Goal: Transaction & Acquisition: Subscribe to service/newsletter

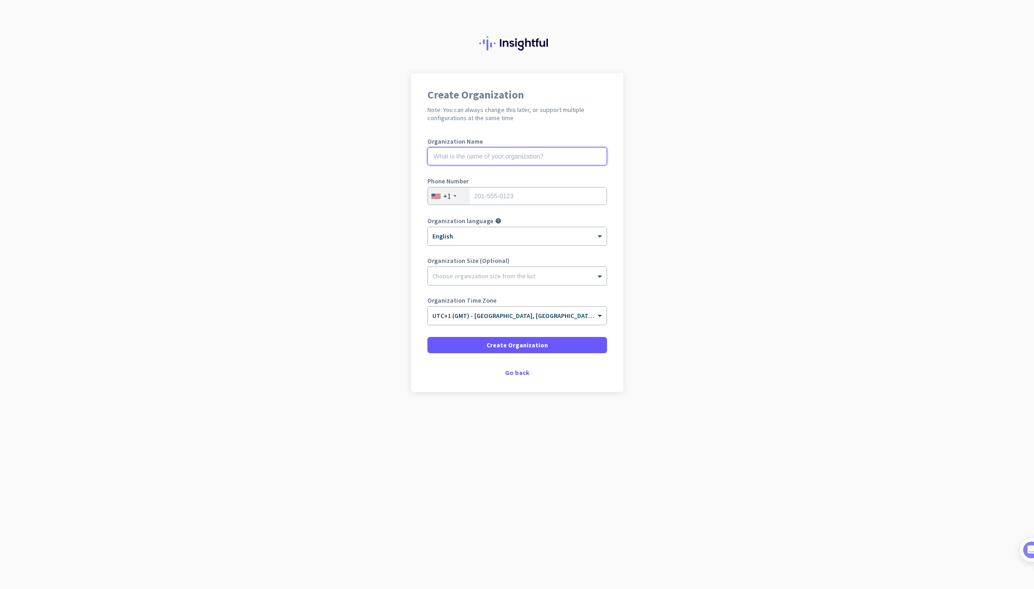
click at [448, 153] on input "text" at bounding box center [518, 156] width 180 height 18
type input "Mercor"
click at [440, 191] on div "+1" at bounding box center [449, 195] width 42 height 17
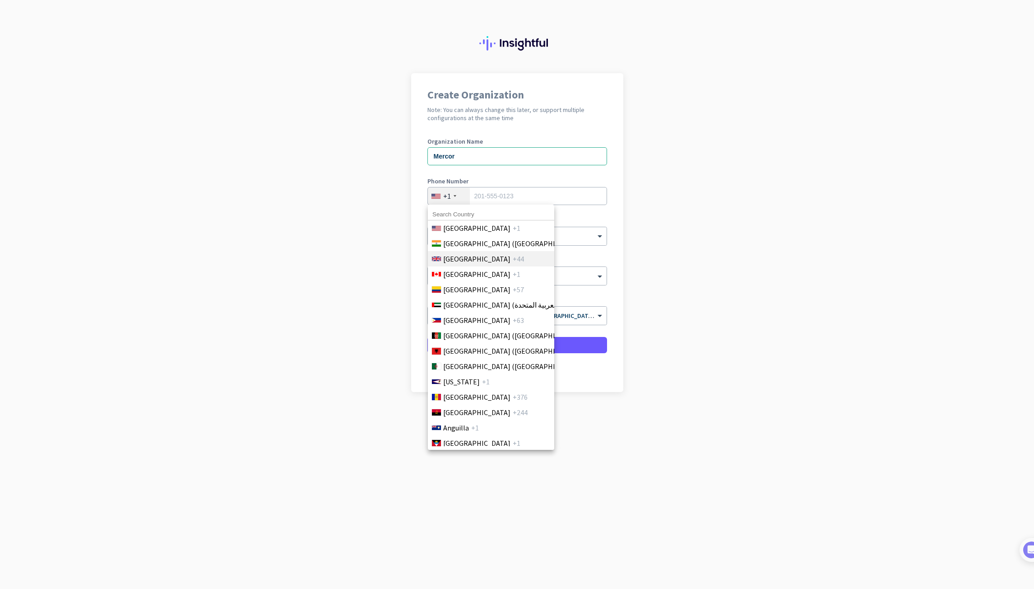
click at [513, 260] on span "+44" at bounding box center [518, 258] width 11 height 11
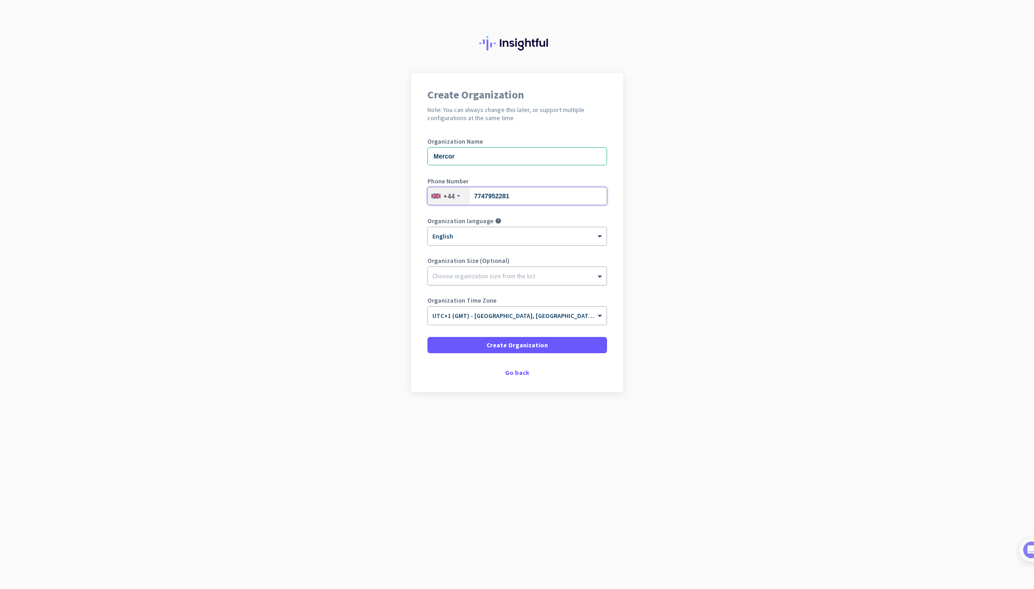
type input "7747952281"
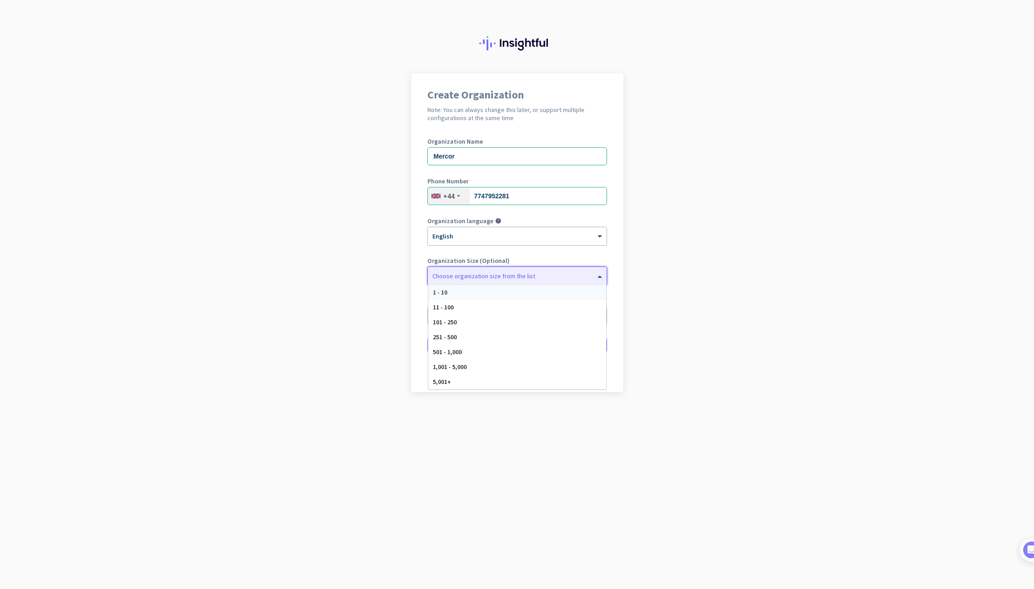
click at [452, 276] on div at bounding box center [517, 273] width 179 height 9
click at [521, 279] on div "Choose organization size from the list" at bounding box center [483, 276] width 103 height 8
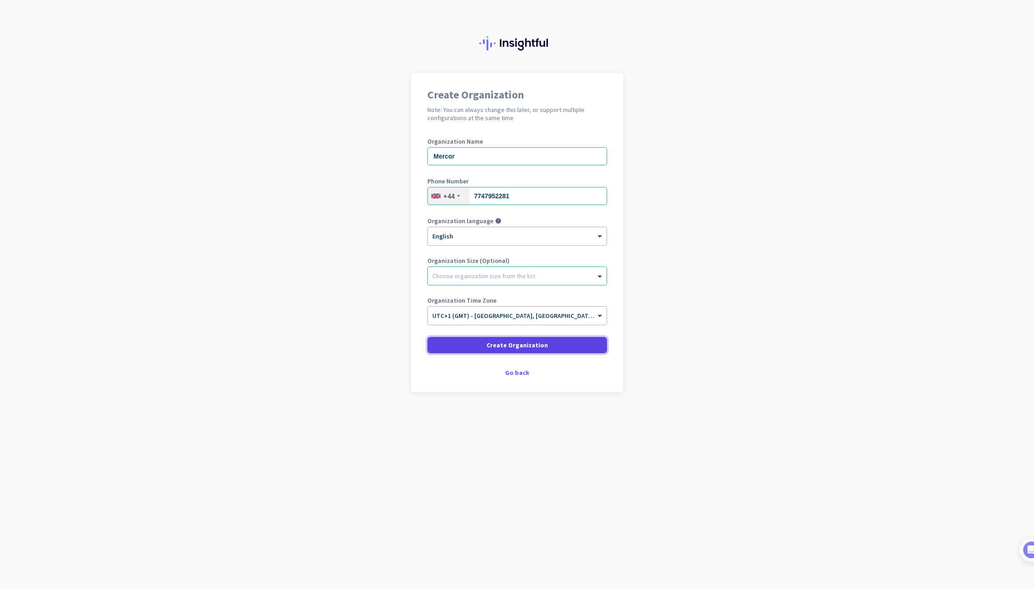
click at [474, 343] on span at bounding box center [518, 345] width 180 height 22
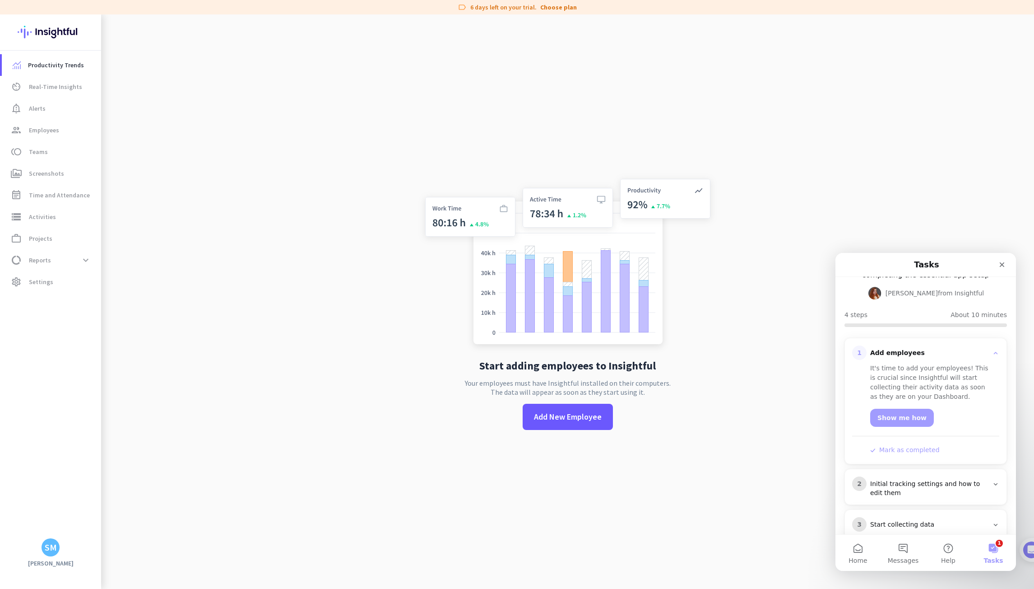
scroll to position [114, 0]
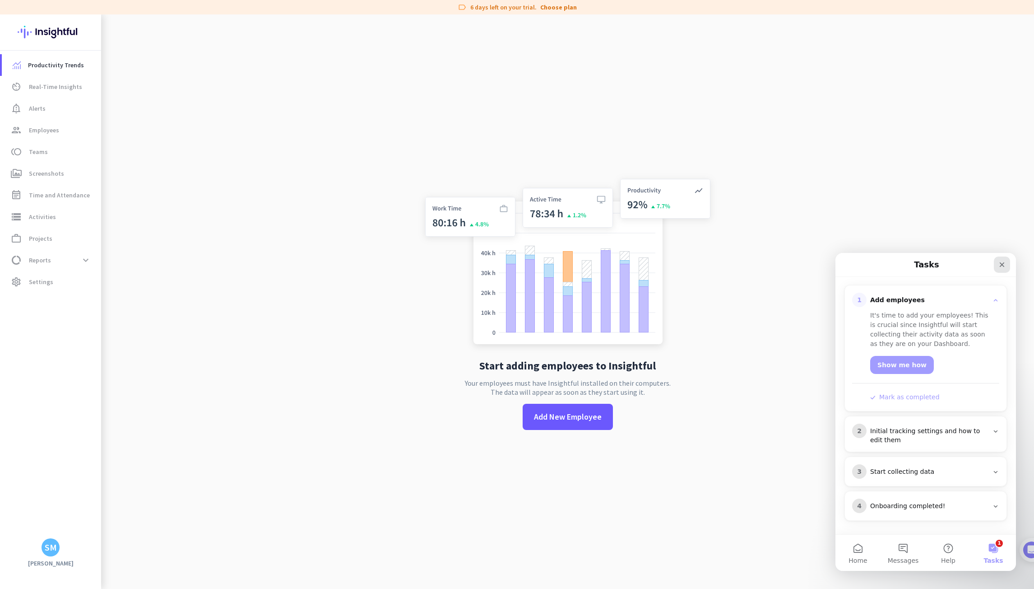
click at [1000, 264] on icon "Close" at bounding box center [1002, 264] width 7 height 7
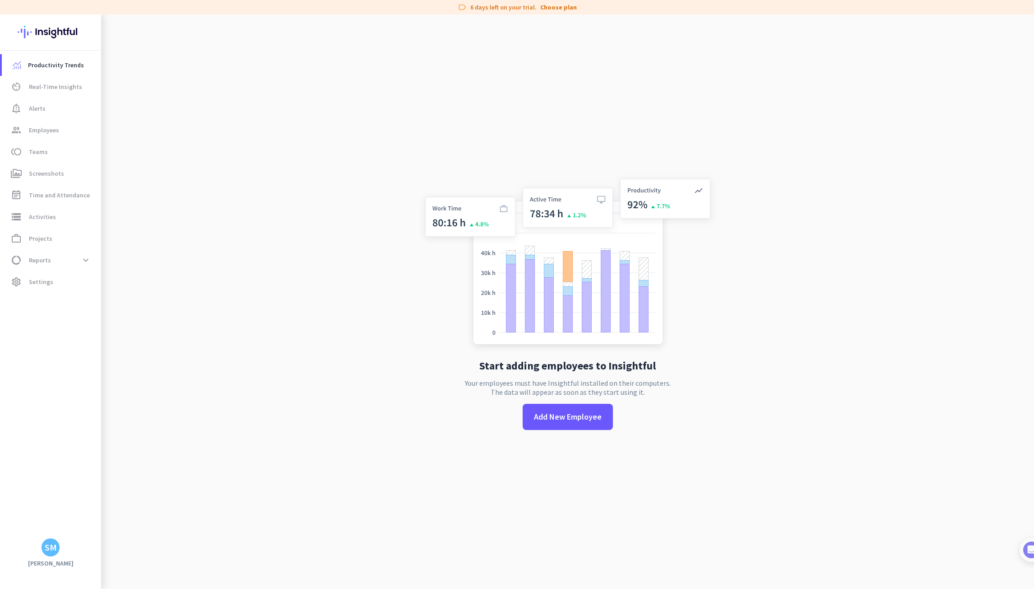
scroll to position [0, 0]
click at [563, 9] on link "Choose plan" at bounding box center [558, 7] width 37 height 9
